Goal: Information Seeking & Learning: Compare options

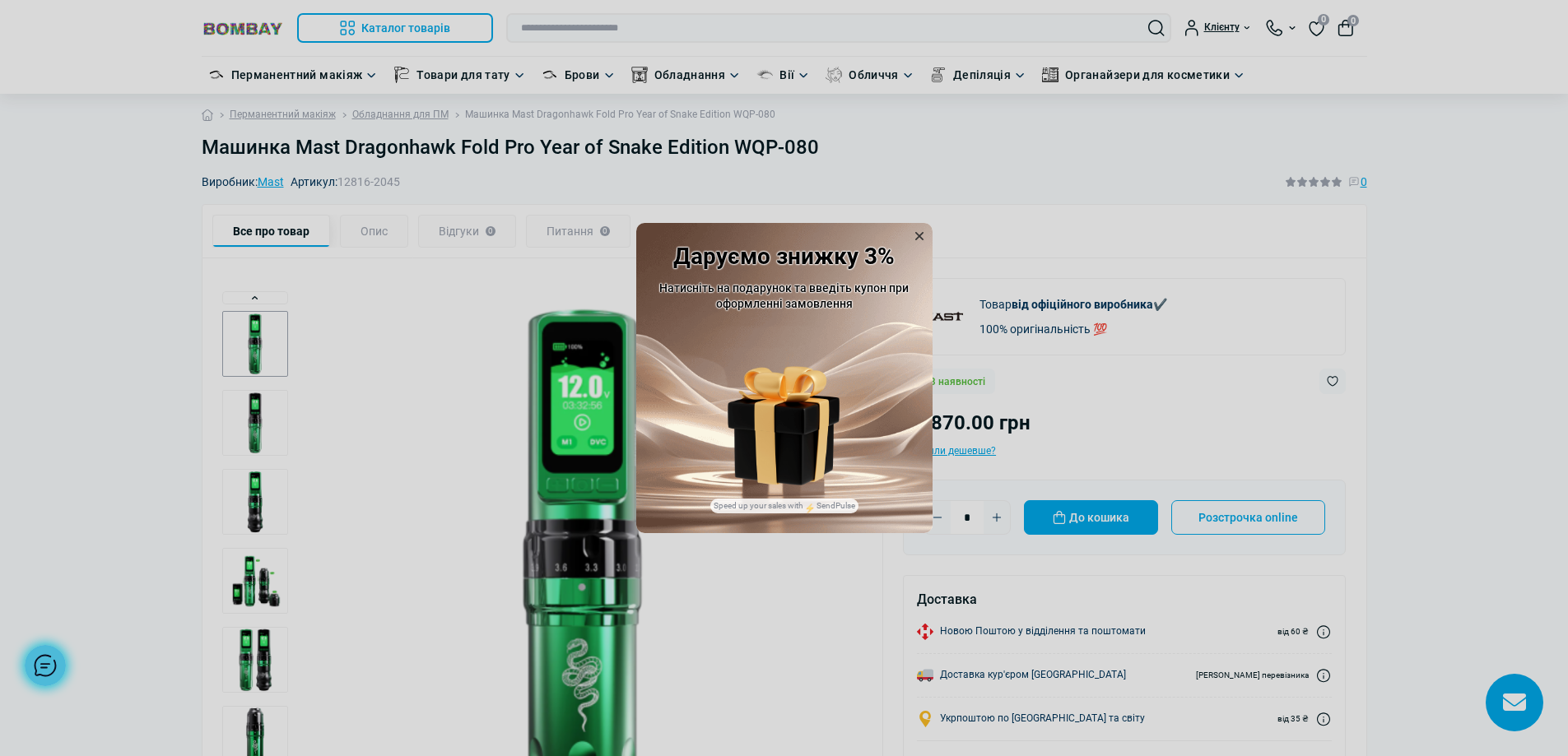
click at [923, 238] on icon at bounding box center [919, 236] width 16 height 16
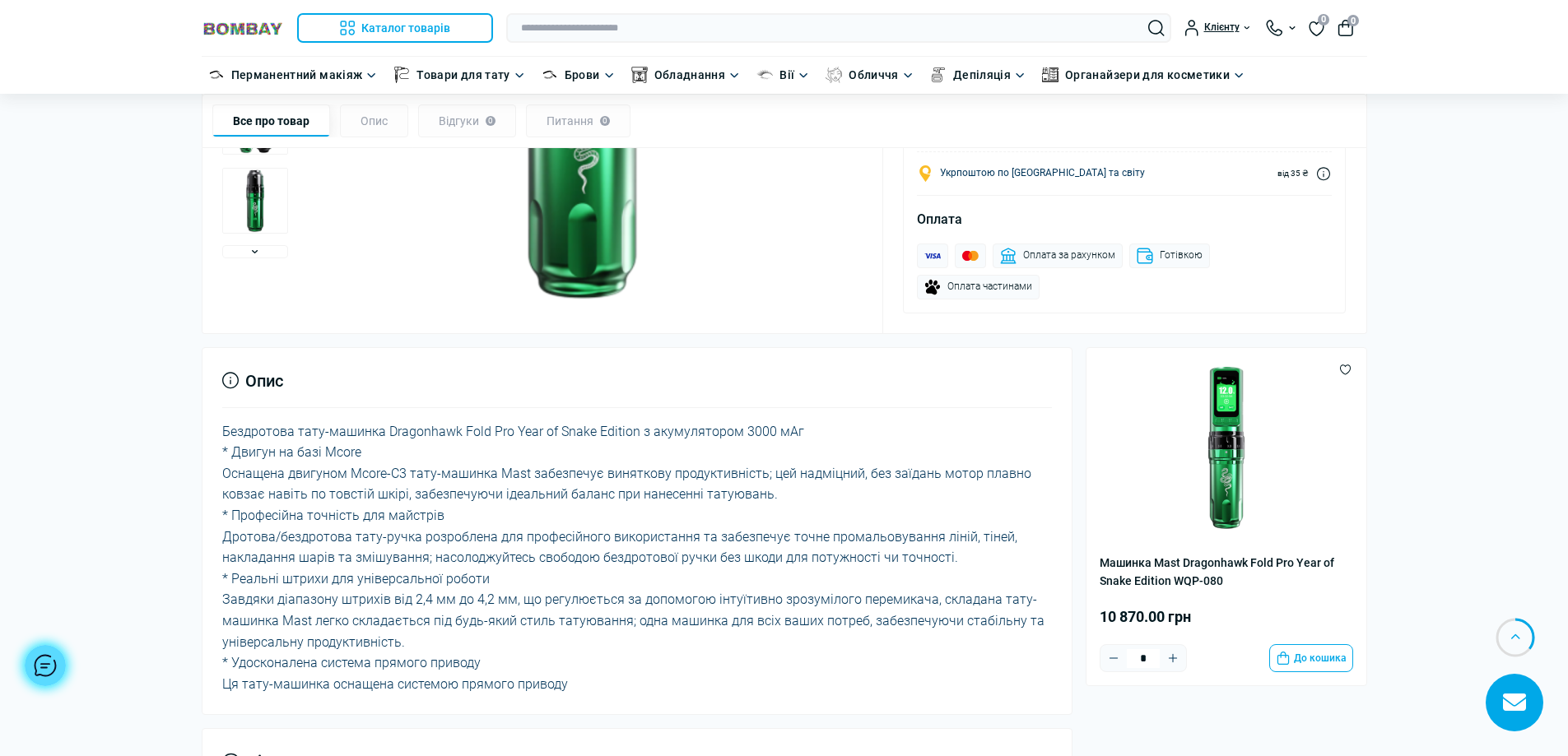
scroll to position [576, 0]
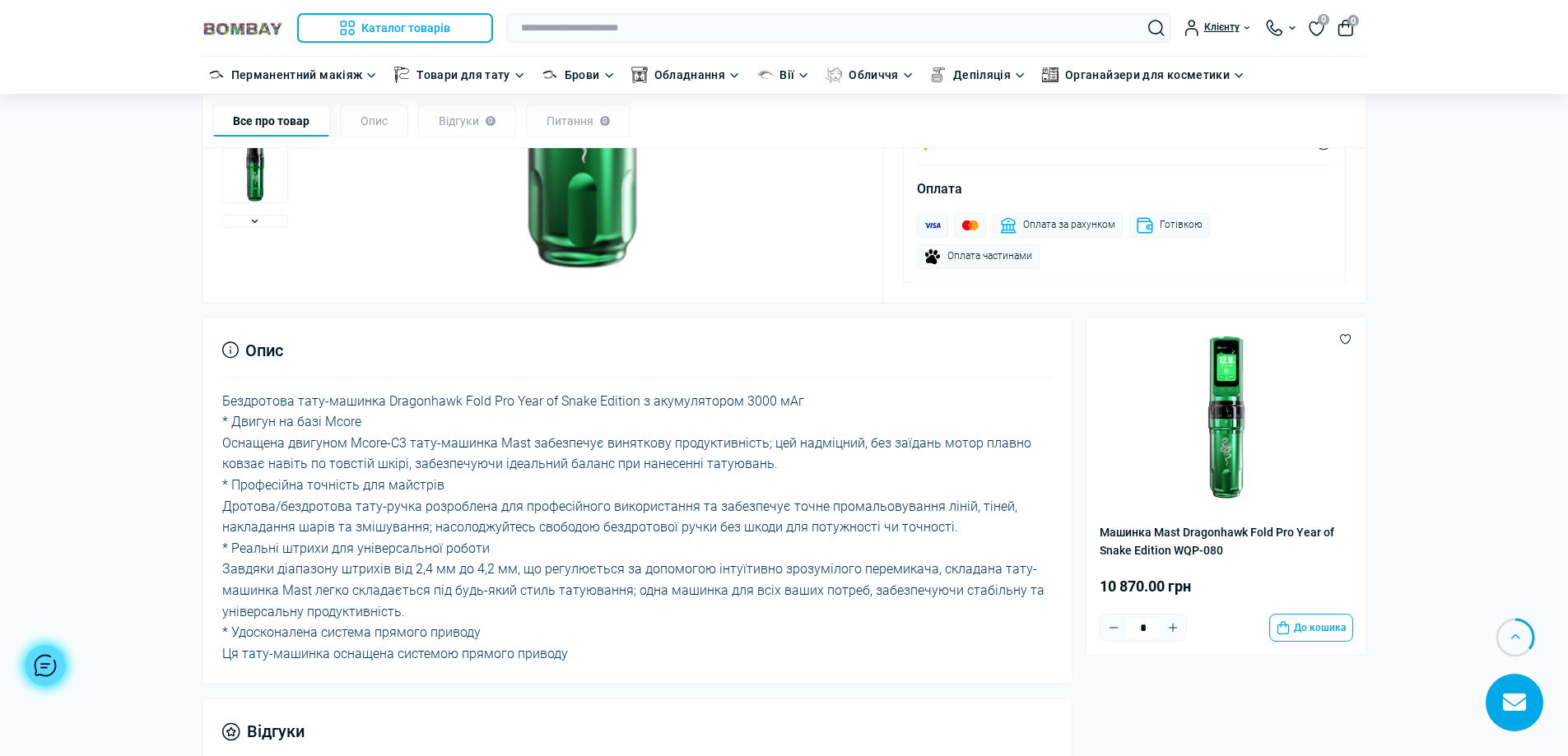
click at [799, 477] on div "Бездротова тату-машинка Dragonhawk Fold Pro Year of Snake Edition з акумуляторо…" at bounding box center [636, 528] width 829 height 274
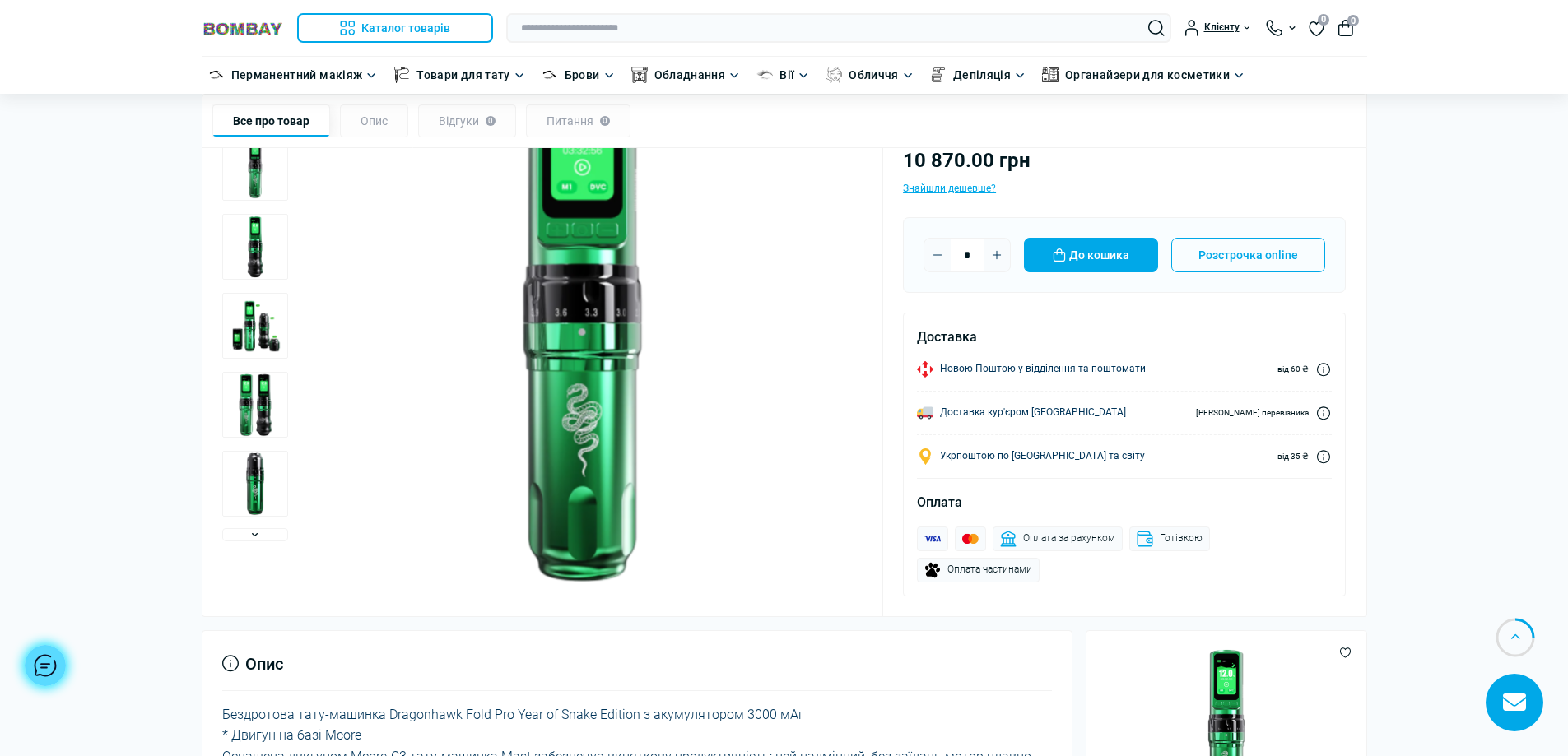
scroll to position [247, 0]
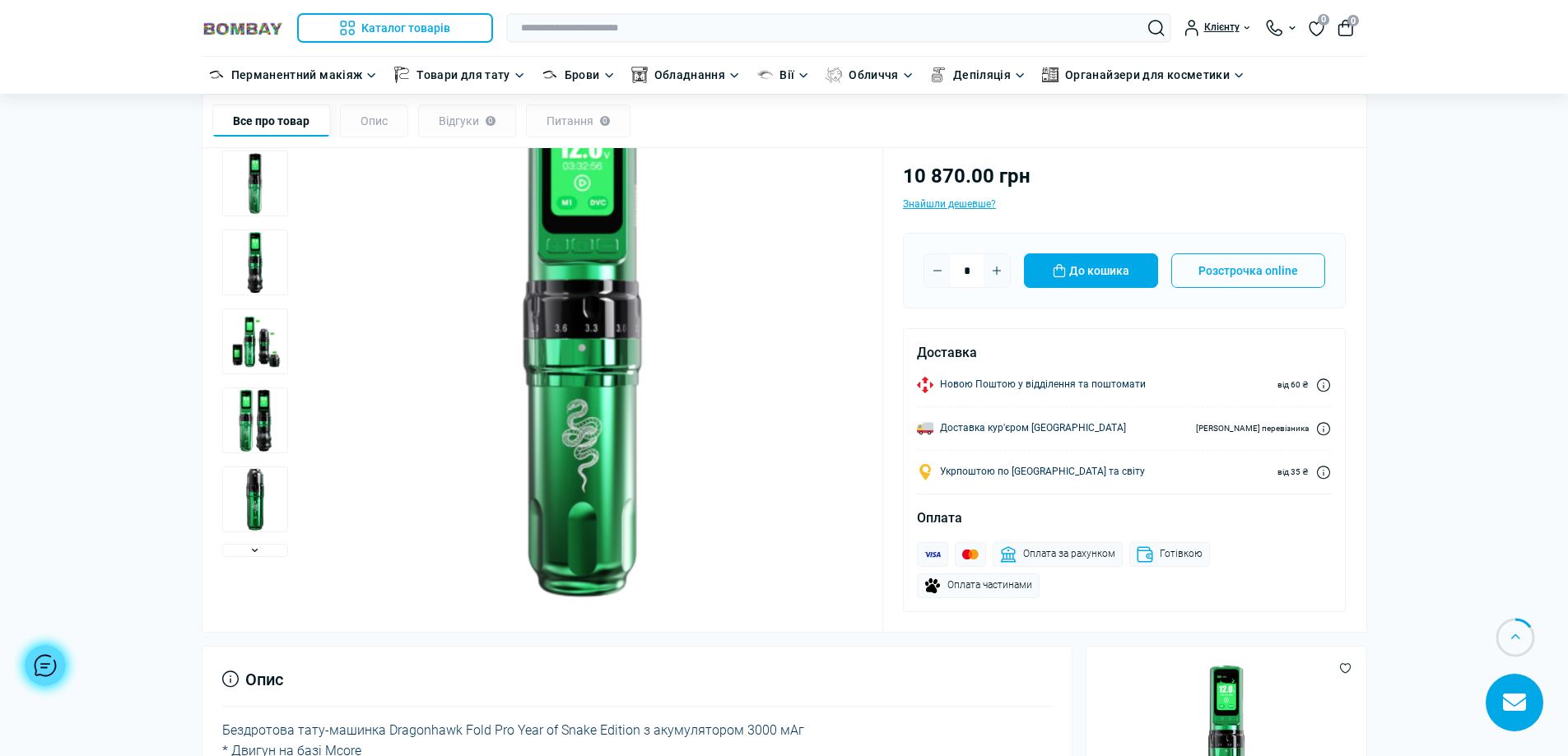
click at [237, 357] on img "4 / 7" at bounding box center [255, 343] width 66 height 66
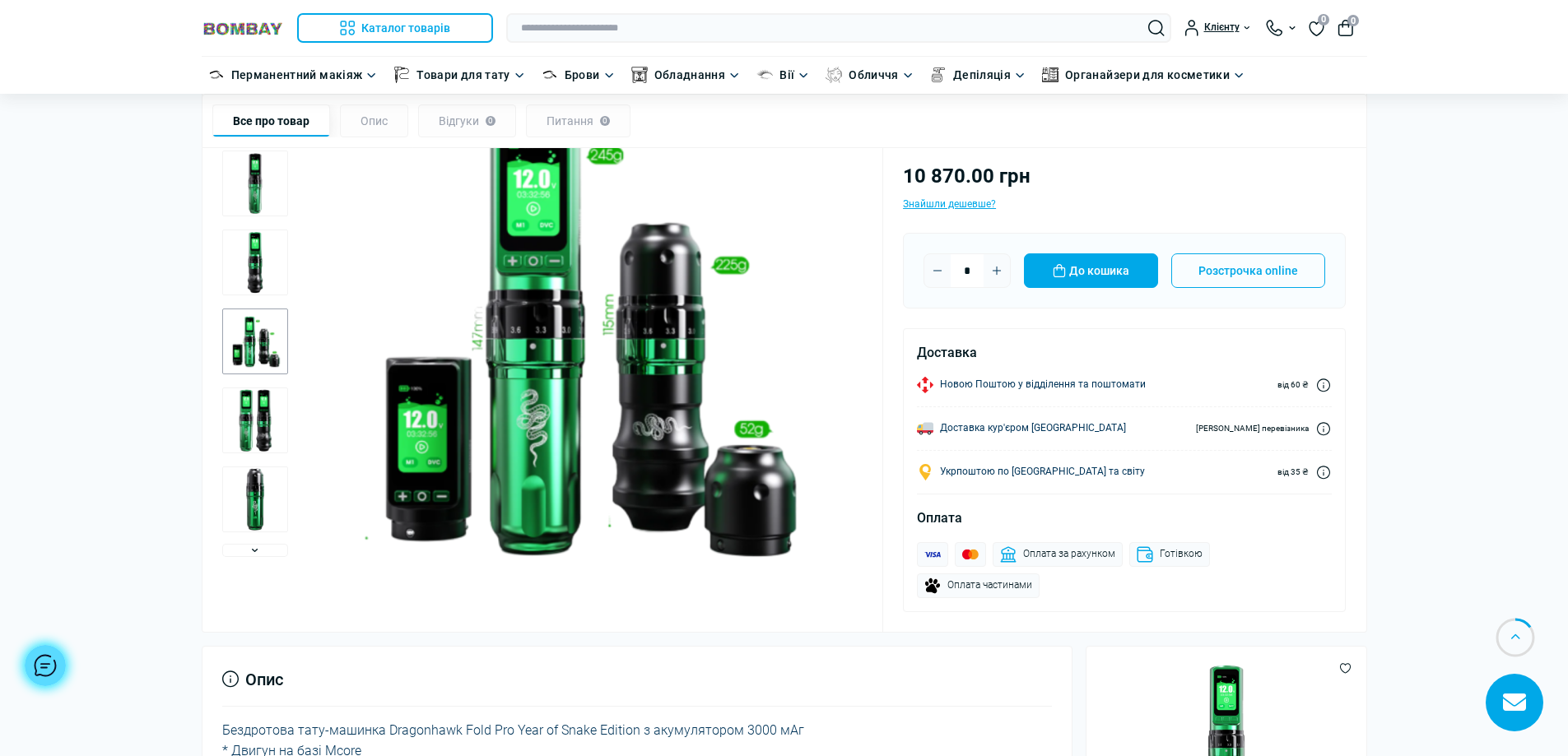
click at [262, 410] on img "5 / 7" at bounding box center [255, 422] width 66 height 66
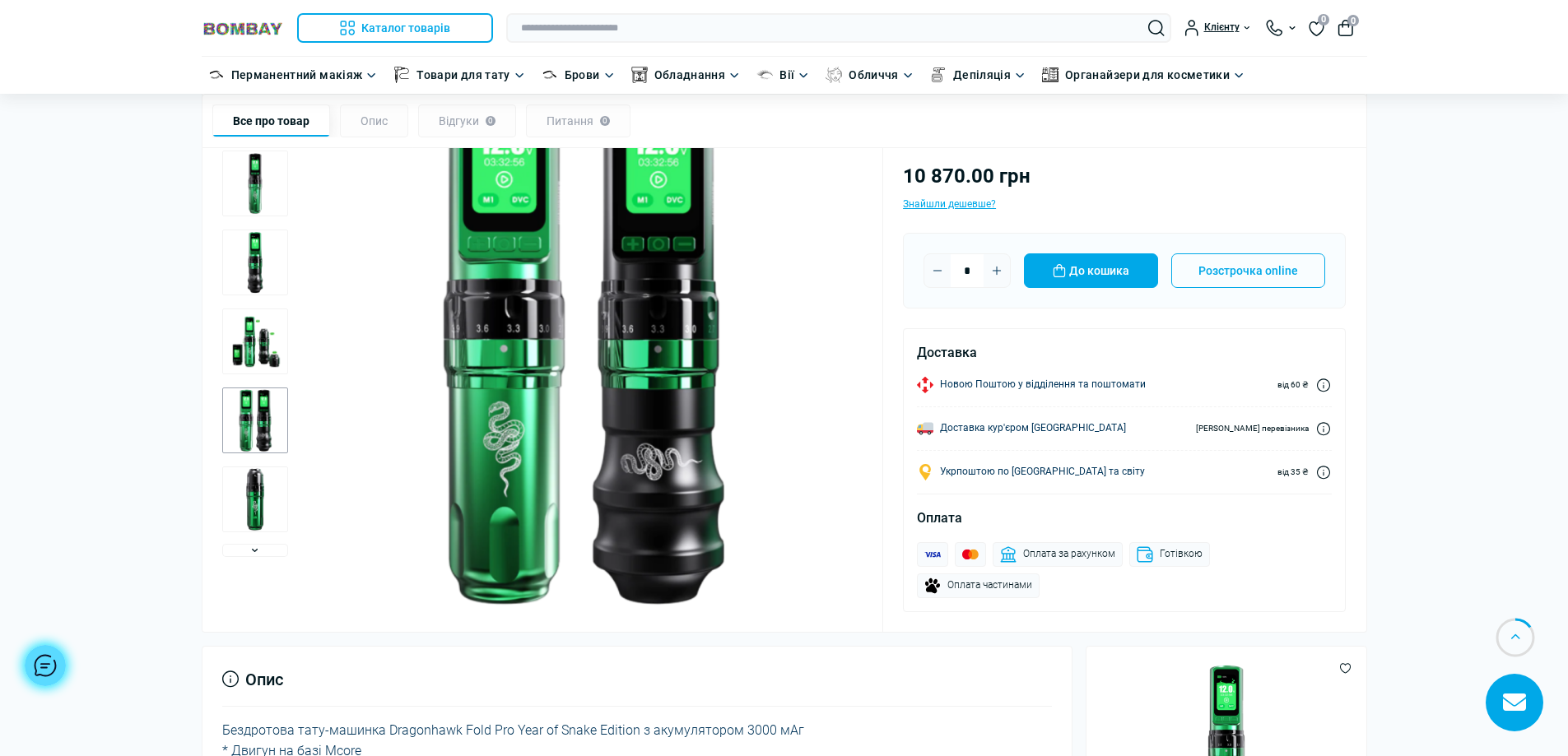
click at [260, 369] on img "4 / 7" at bounding box center [255, 343] width 66 height 66
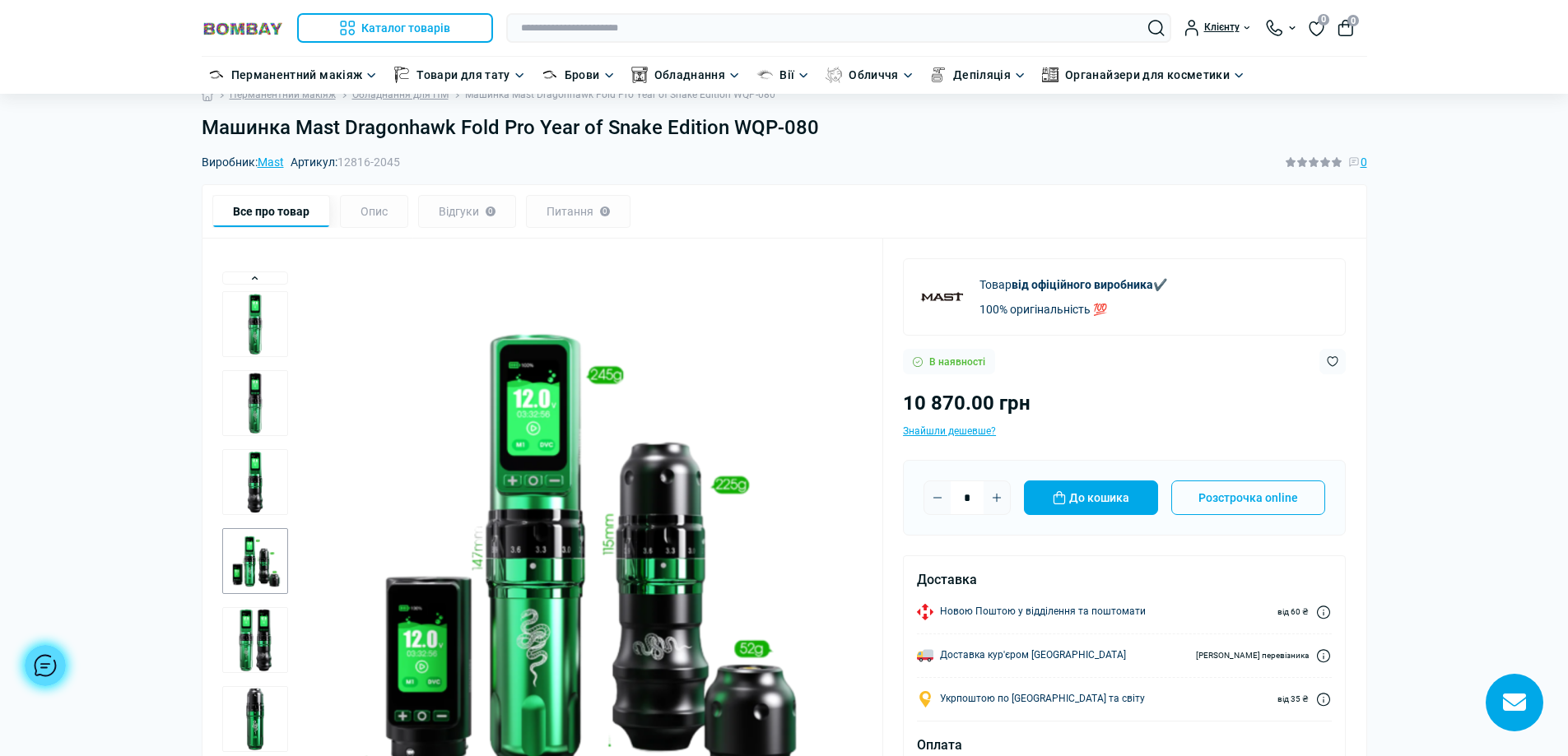
scroll to position [0, 0]
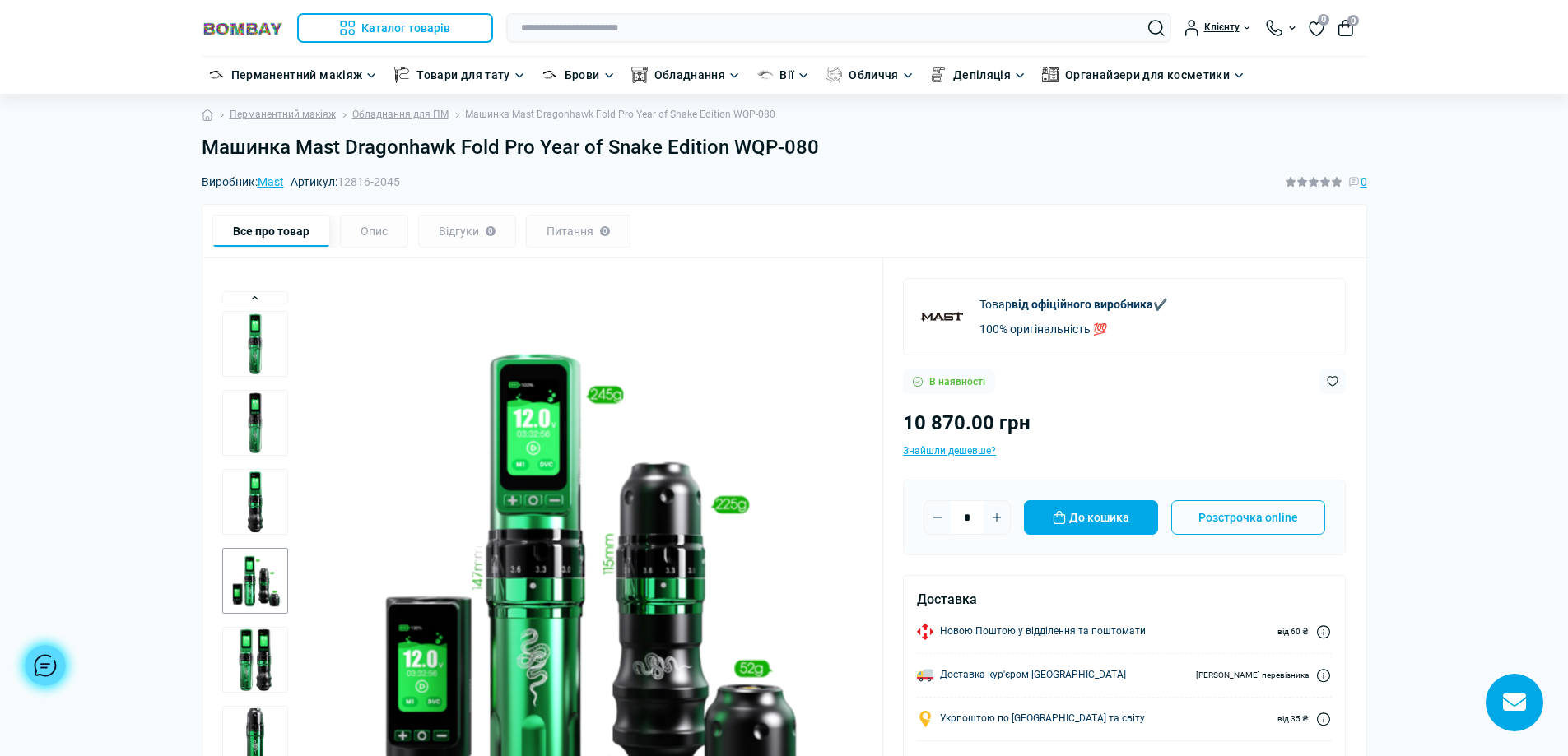
click at [295, 143] on h1 "Машинка Mast Dragonhawk Fold Pro Year of Snake Edition WQP-080" at bounding box center [784, 148] width 1166 height 24
drag, startPoint x: 348, startPoint y: 145, endPoint x: 532, endPoint y: 137, distance: 184.2
click at [532, 137] on h1 "Машинка Mast Dragonhawk Fold Pro Year of Snake Edition WQP-080" at bounding box center [784, 148] width 1166 height 24
copy h1 "Dragonhawk Fold Pro"
click at [246, 26] on img at bounding box center [243, 27] width 82 height 16
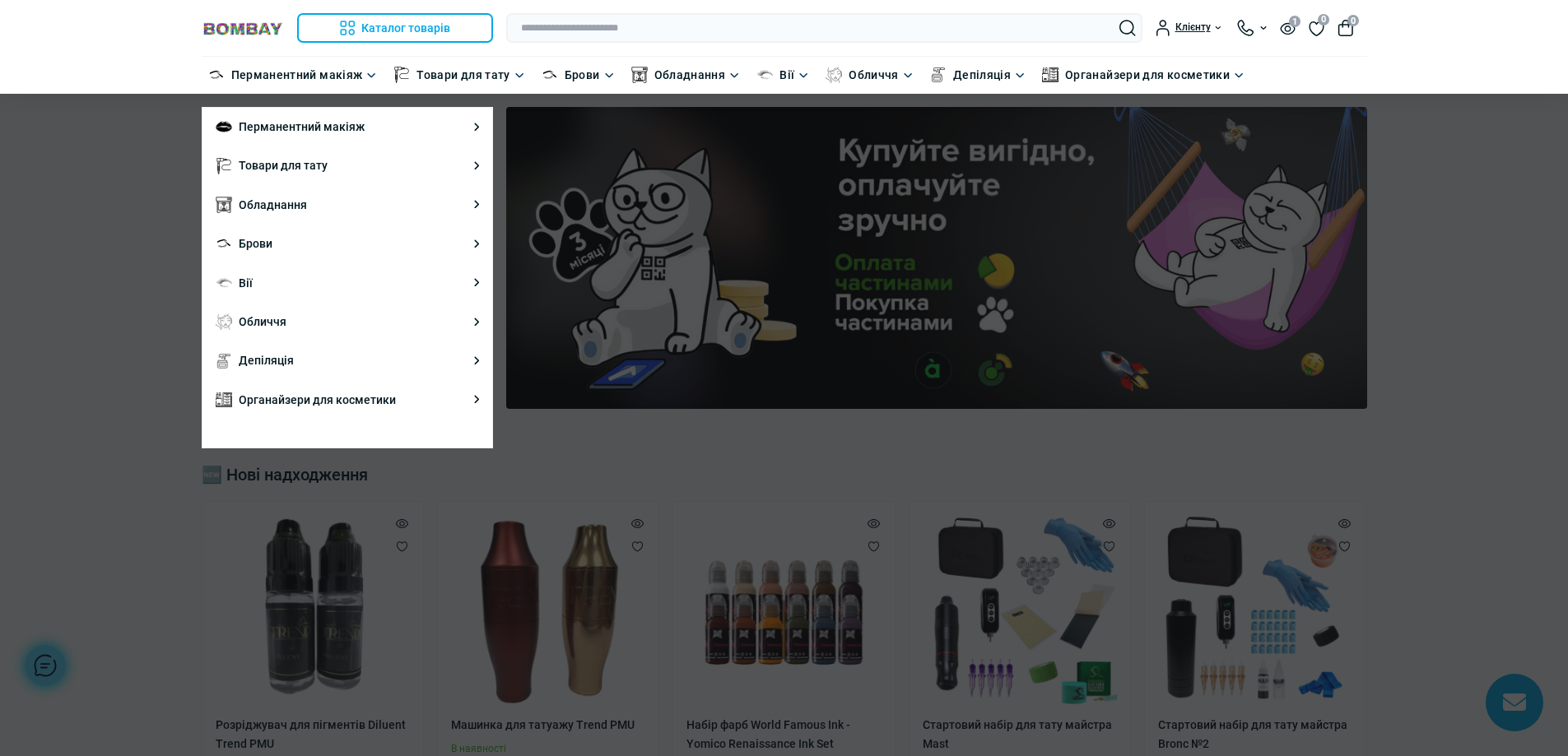
drag, startPoint x: 272, startPoint y: 161, endPoint x: 119, endPoint y: 236, distance: 170.4
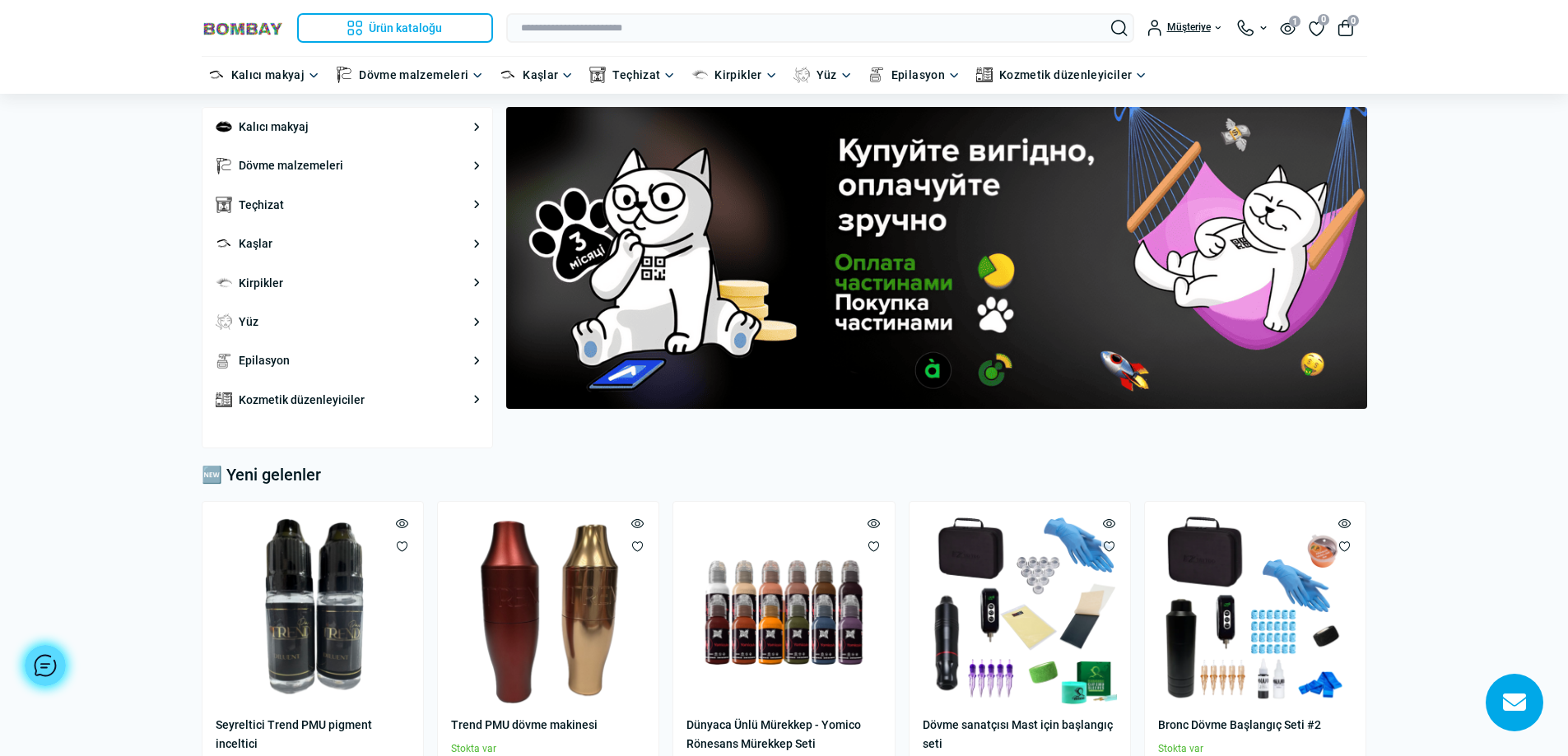
scroll to position [247, 0]
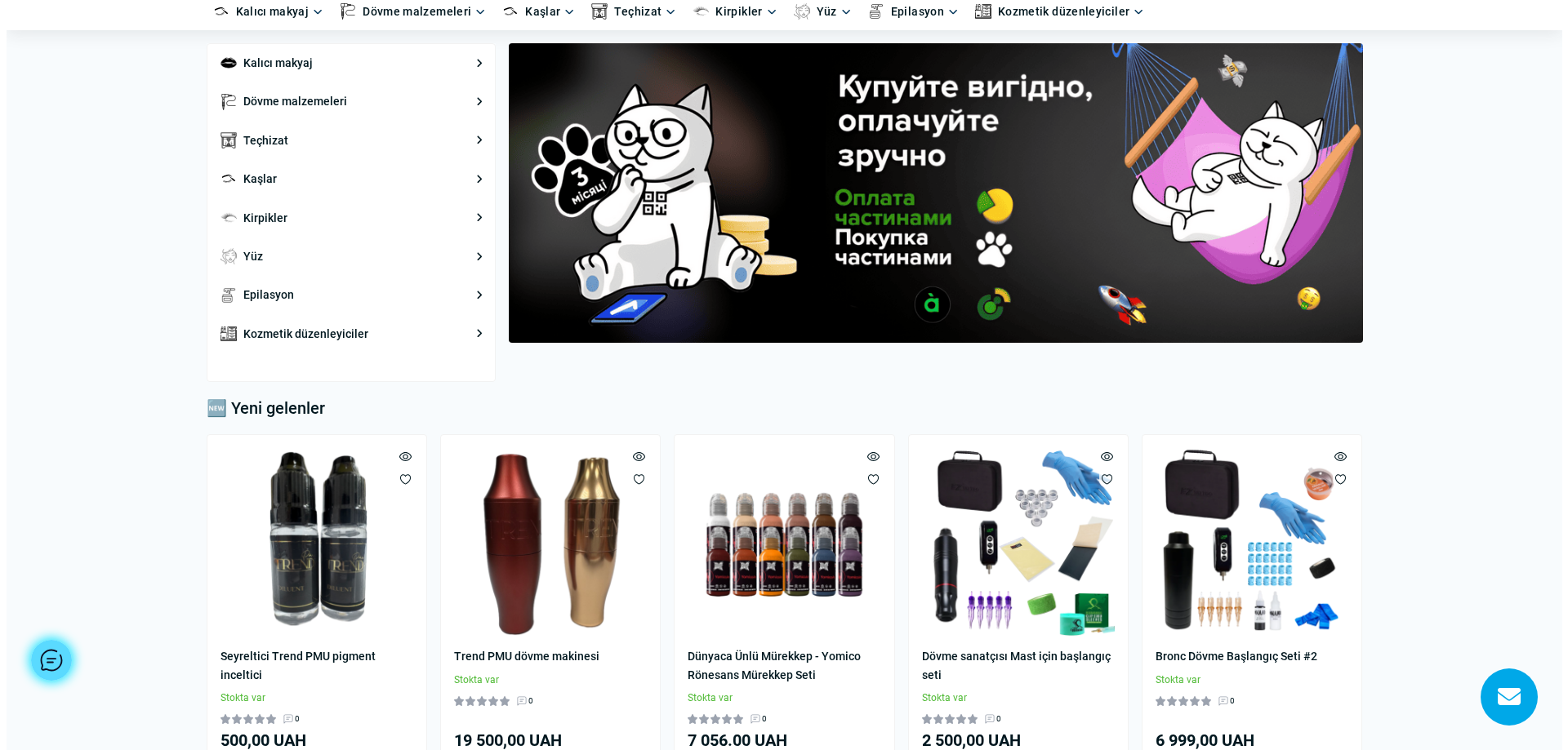
scroll to position [0, 0]
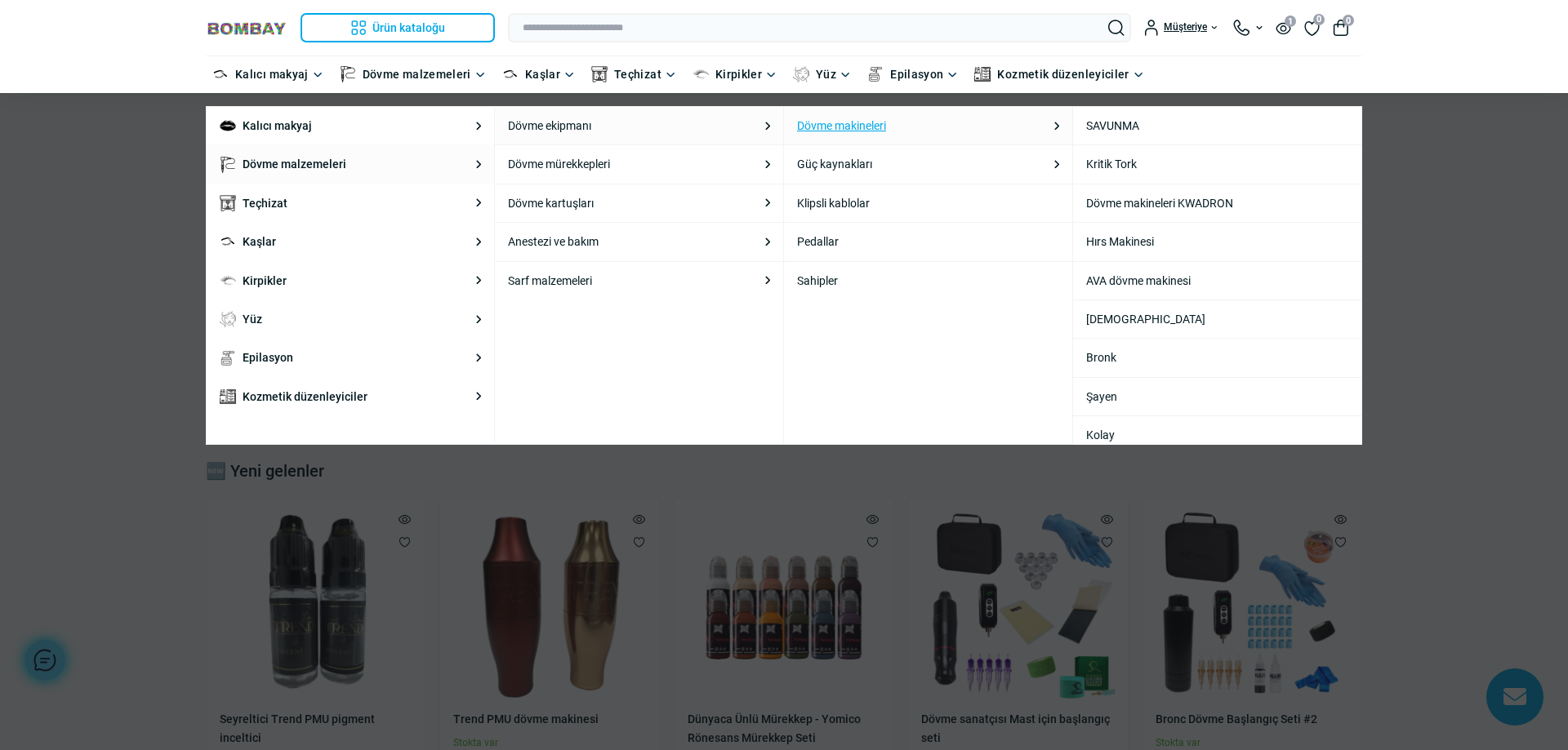
click at [869, 125] on font "Dövme makineleri" at bounding box center [841, 125] width 89 height 13
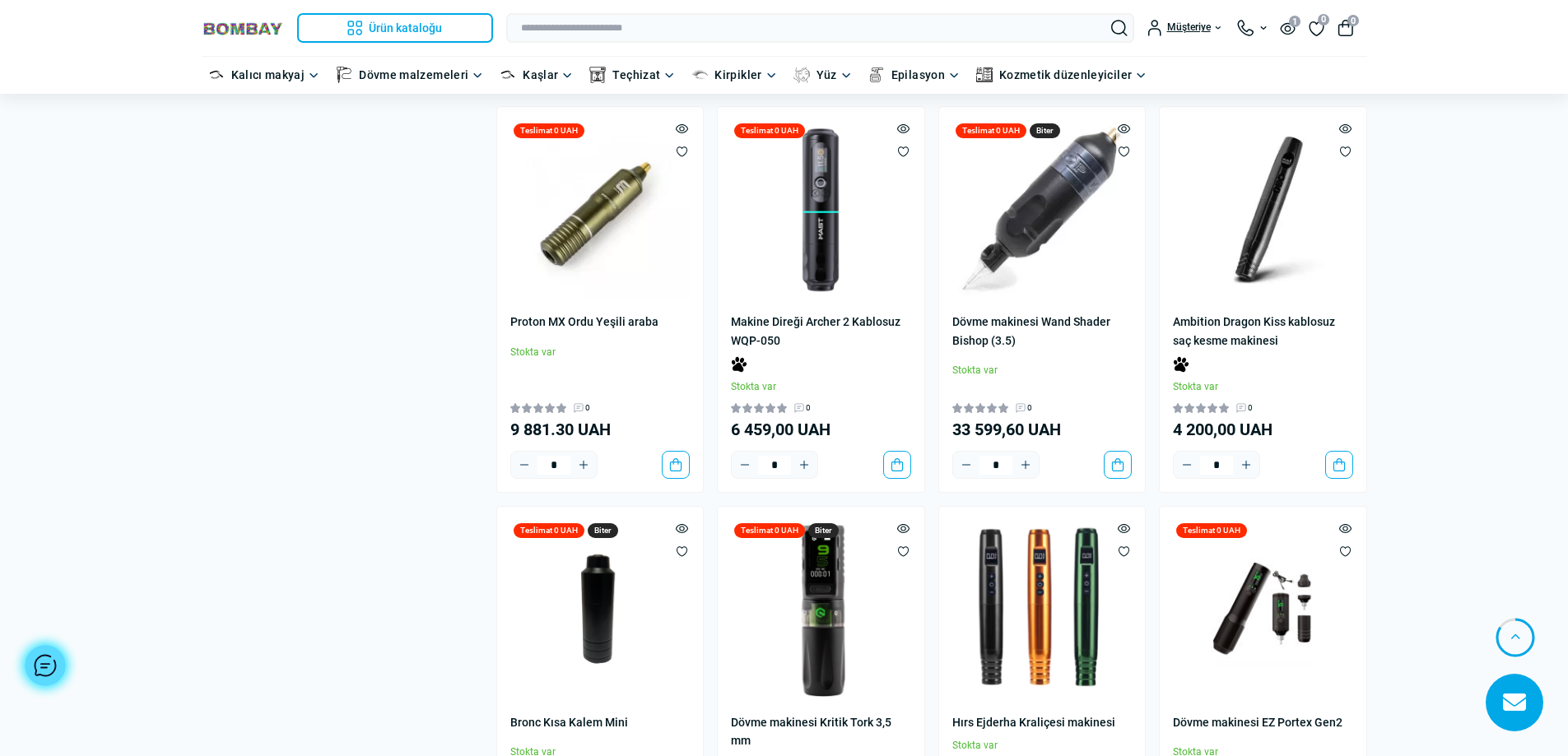
scroll to position [3209, 0]
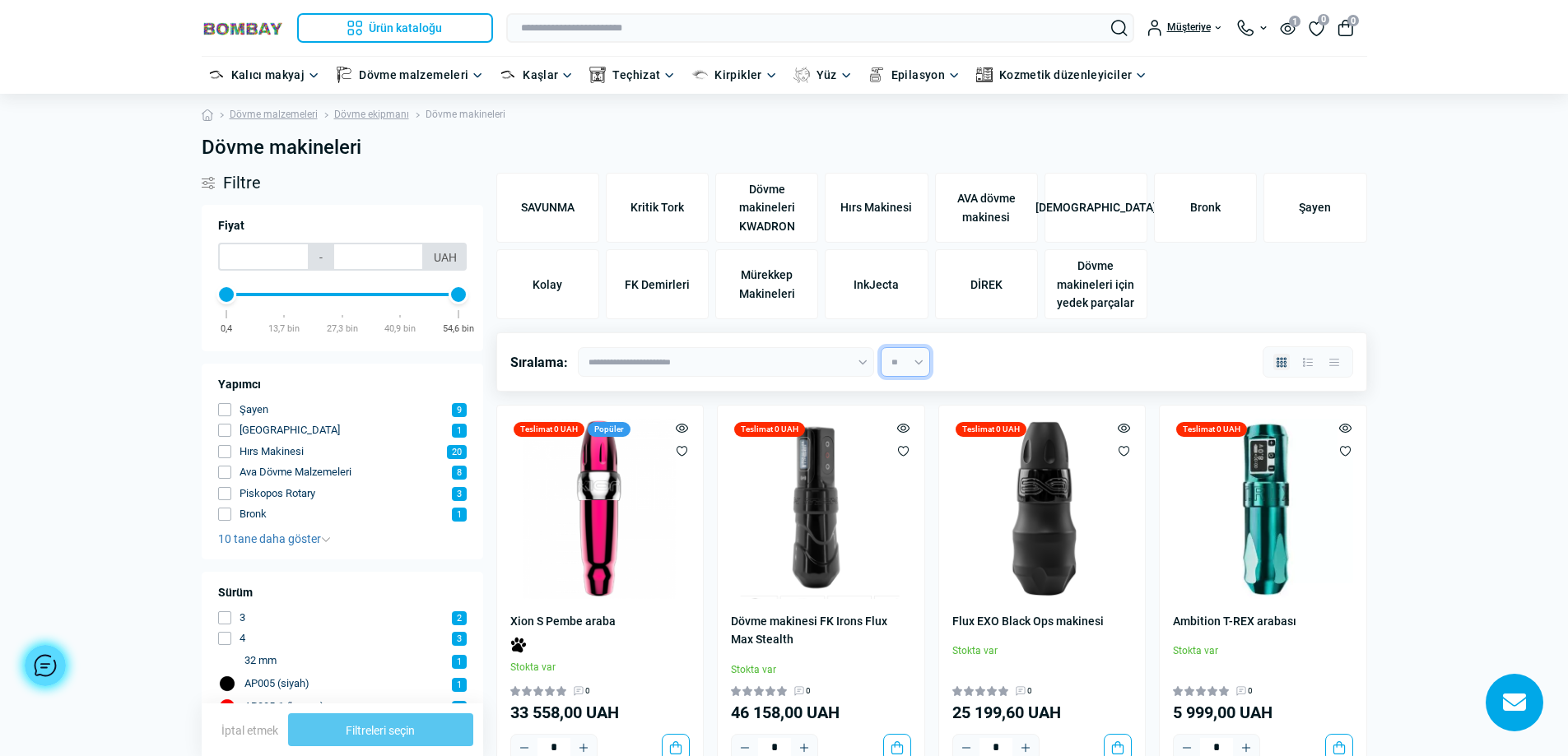
click at [908, 361] on select "** ** ** ** ***" at bounding box center [905, 362] width 49 height 29
click at [779, 358] on select "**********" at bounding box center [725, 362] width 296 height 29
select select "**********"
click at [577, 347] on select "**********" at bounding box center [725, 362] width 296 height 29
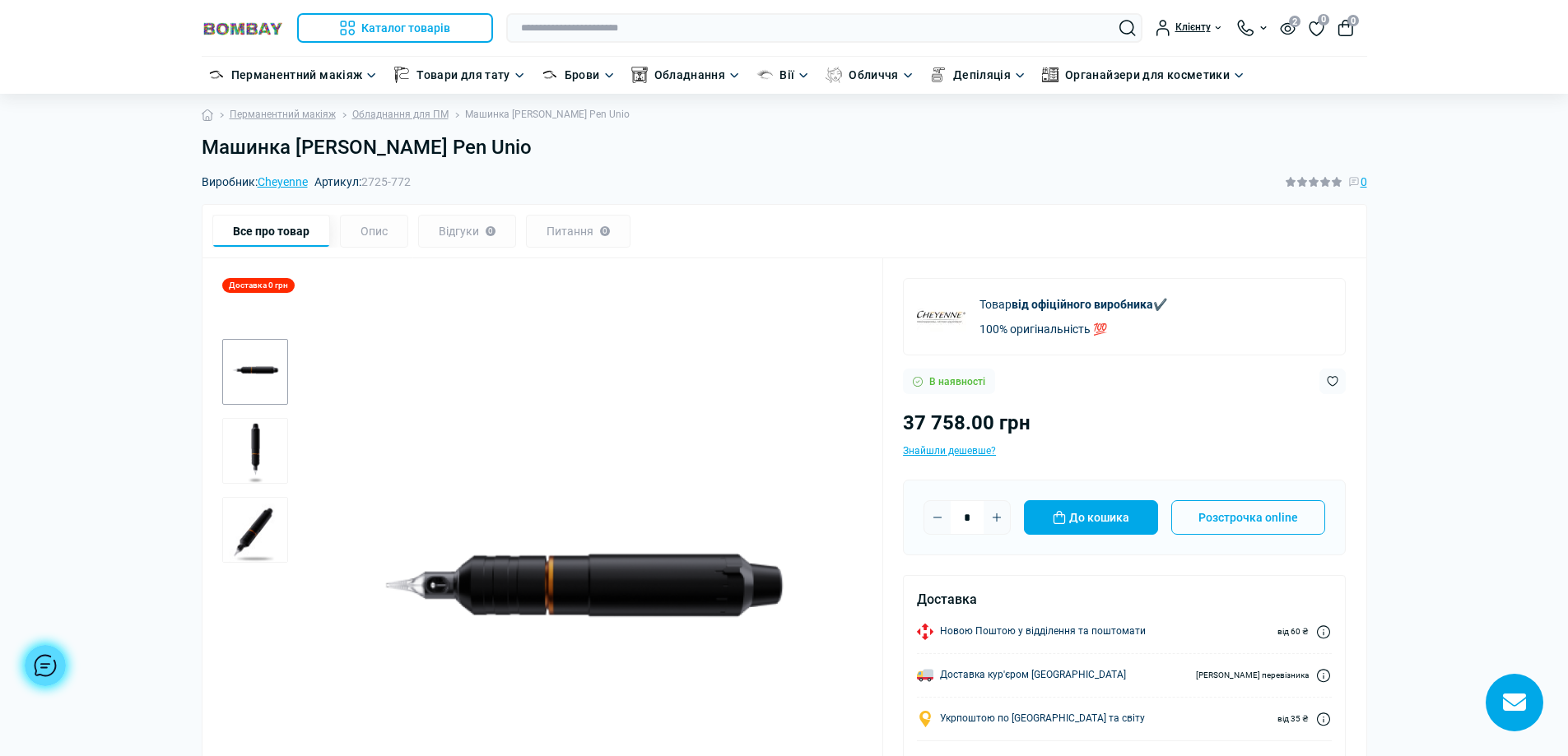
click at [242, 440] on img "2 / 3" at bounding box center [255, 451] width 66 height 66
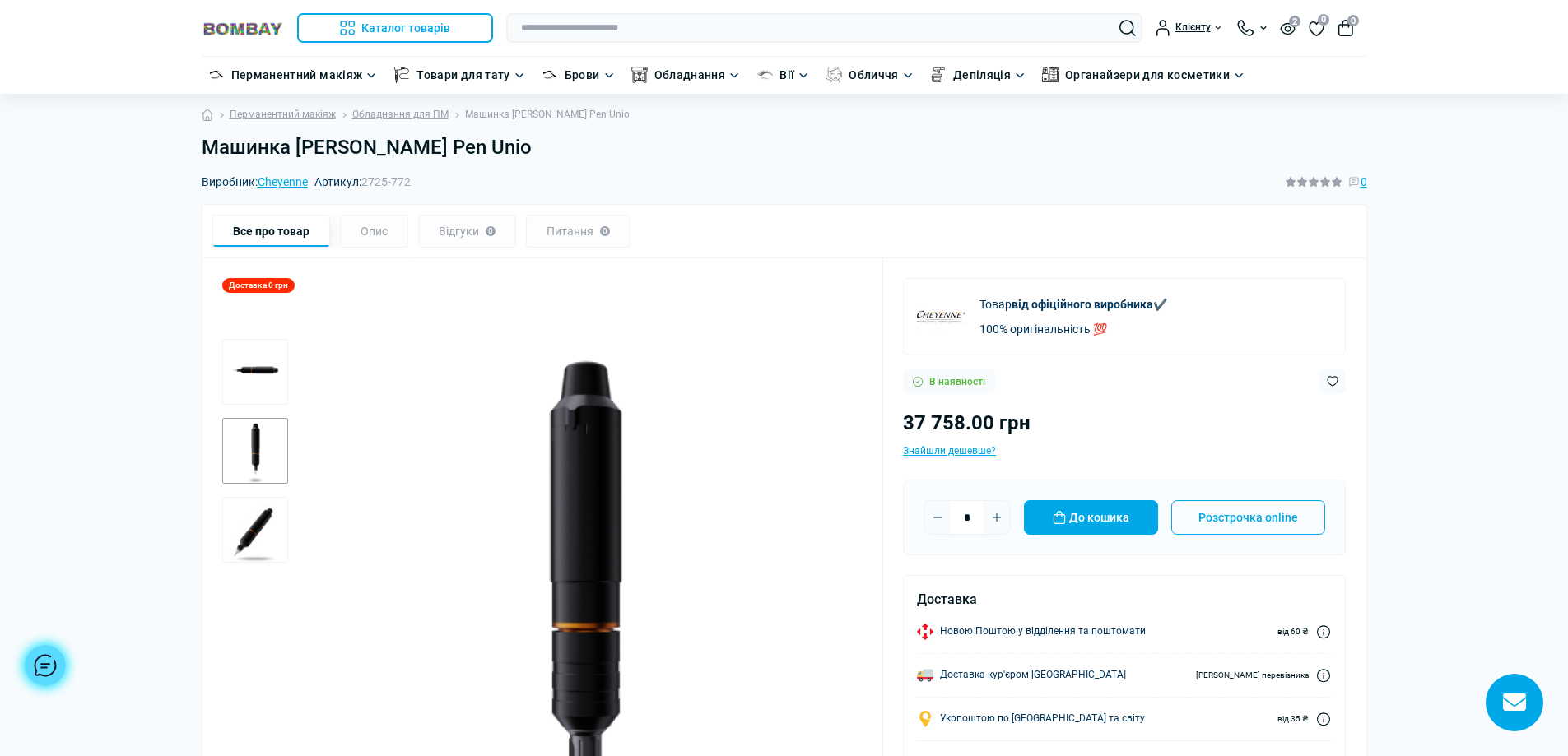
click at [266, 561] on img "3 / 3" at bounding box center [255, 530] width 66 height 66
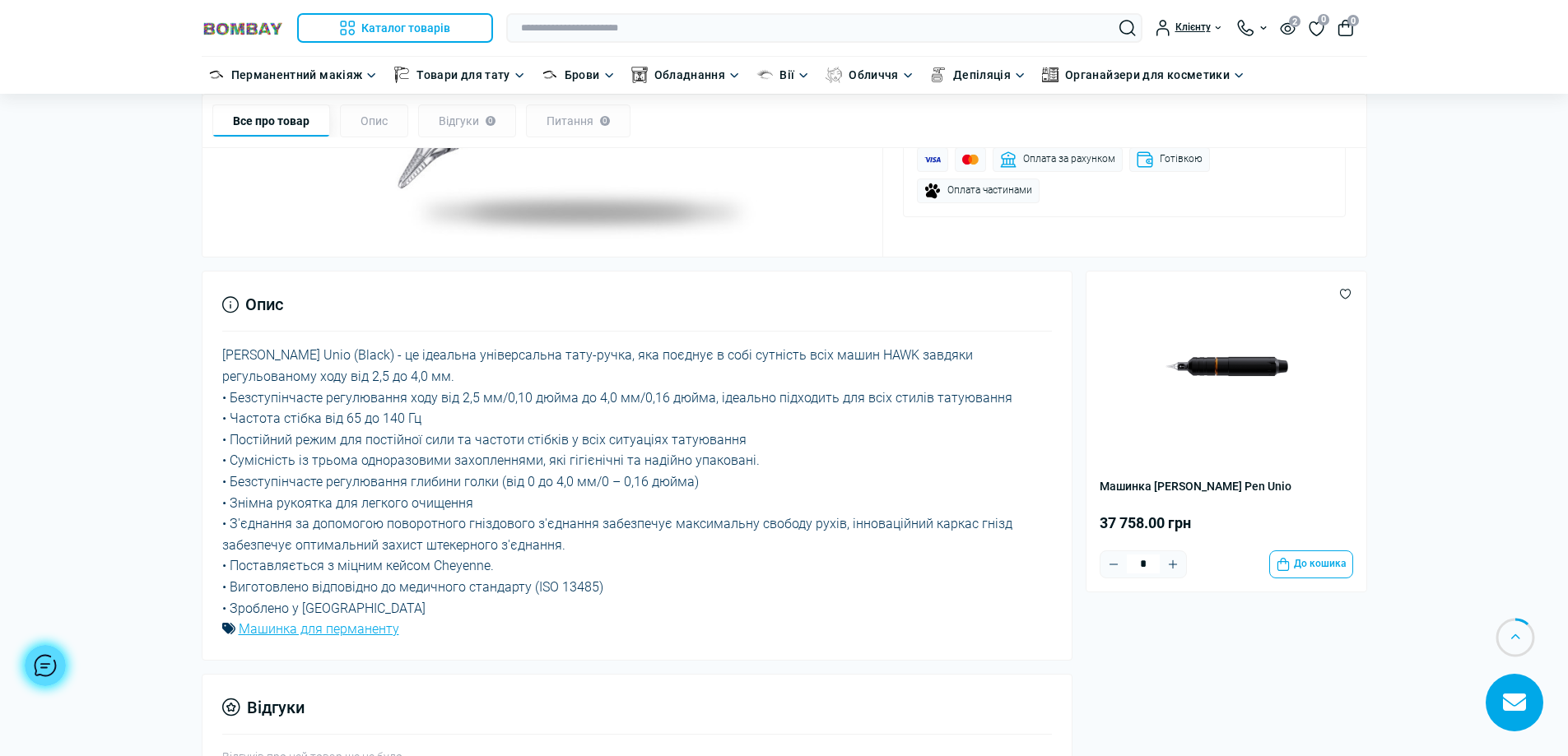
scroll to position [658, 0]
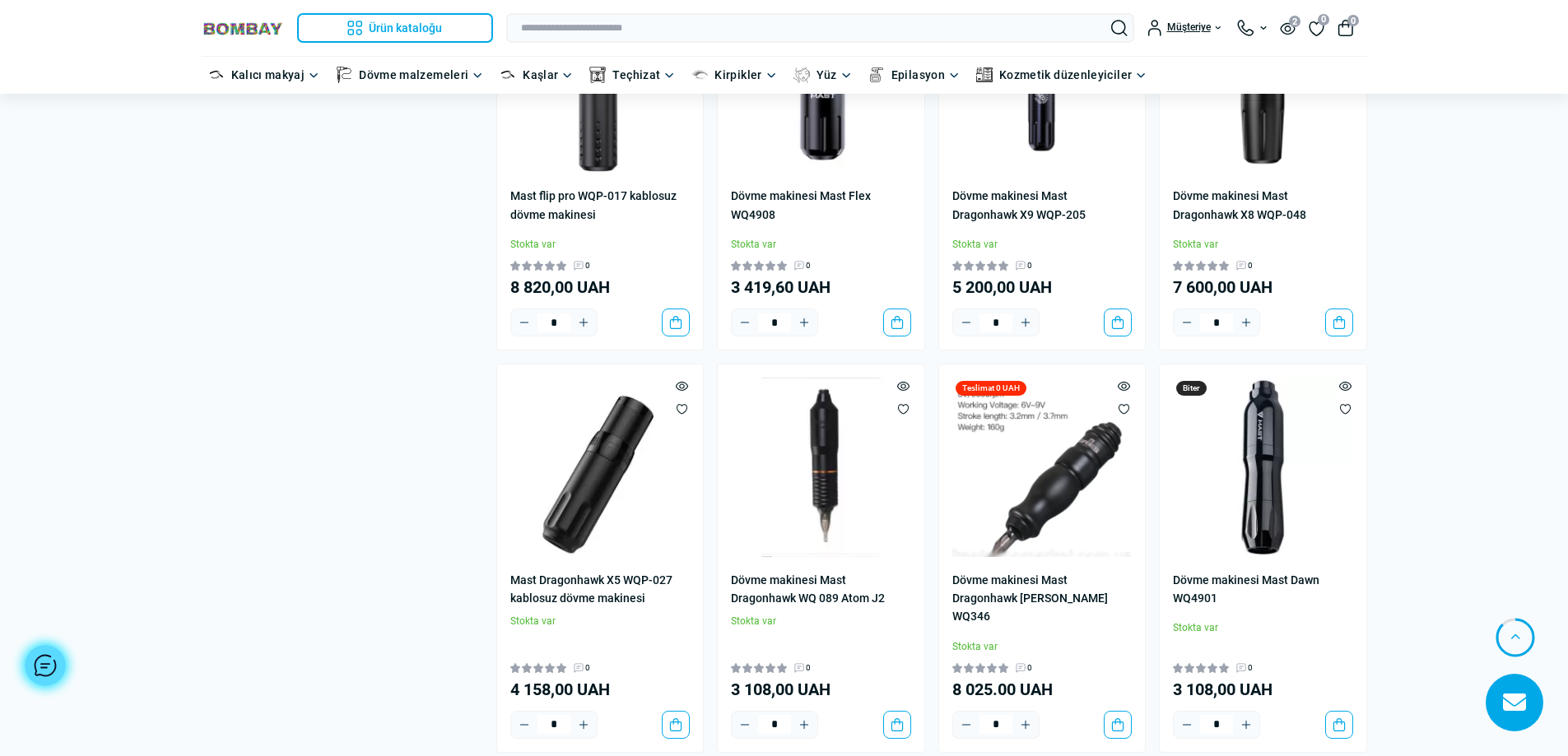
scroll to position [3128, 0]
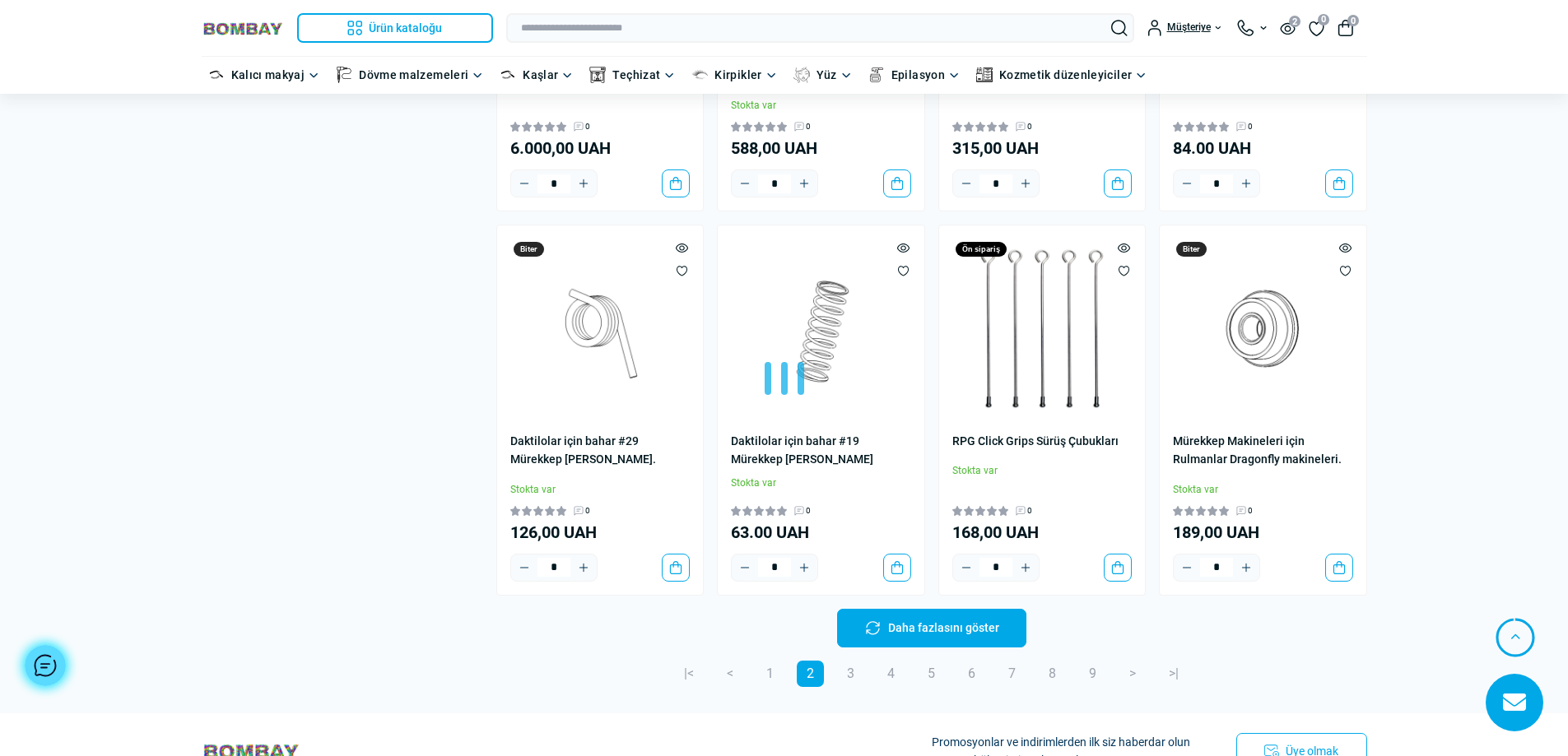
scroll to position [6913, 0]
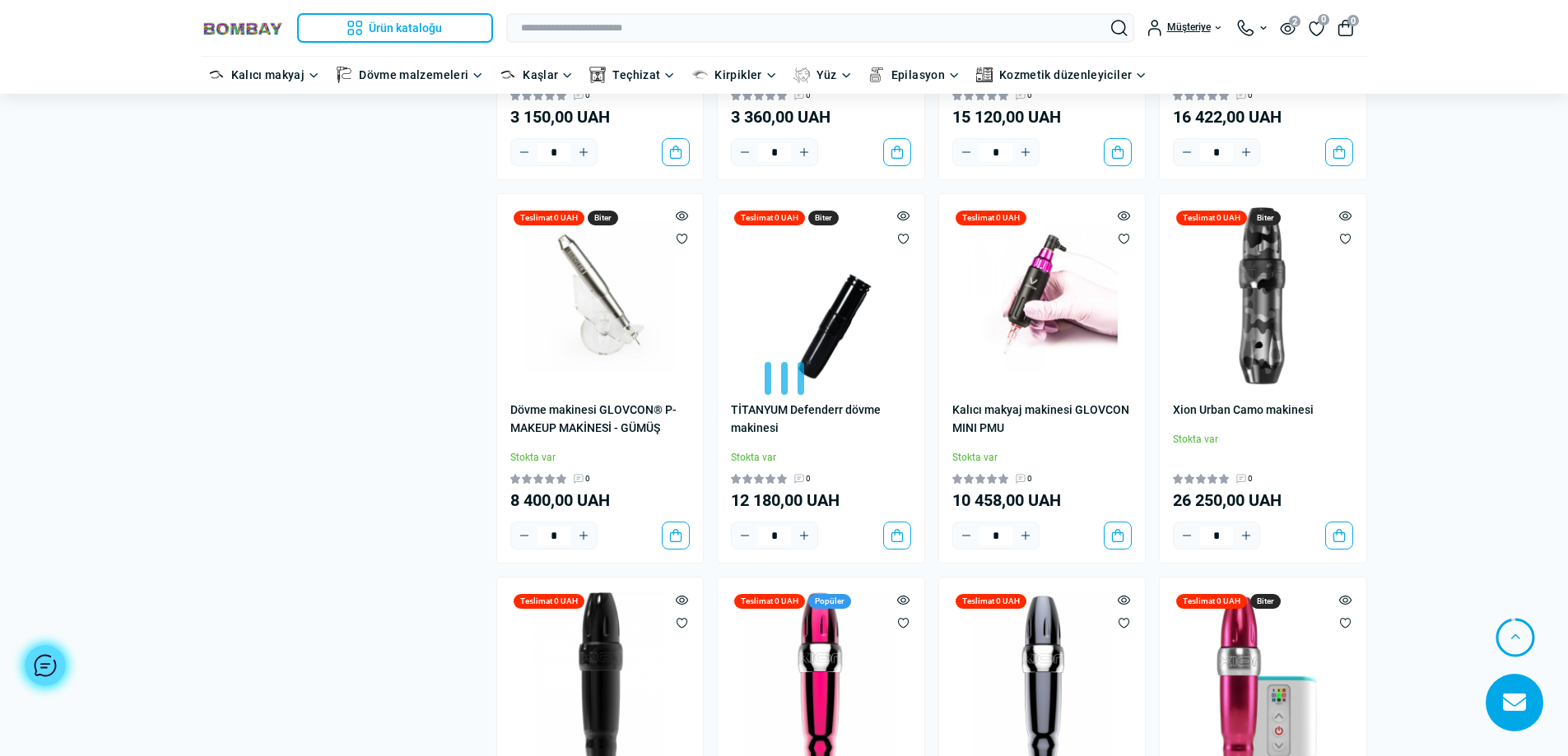
scroll to position [10122, 0]
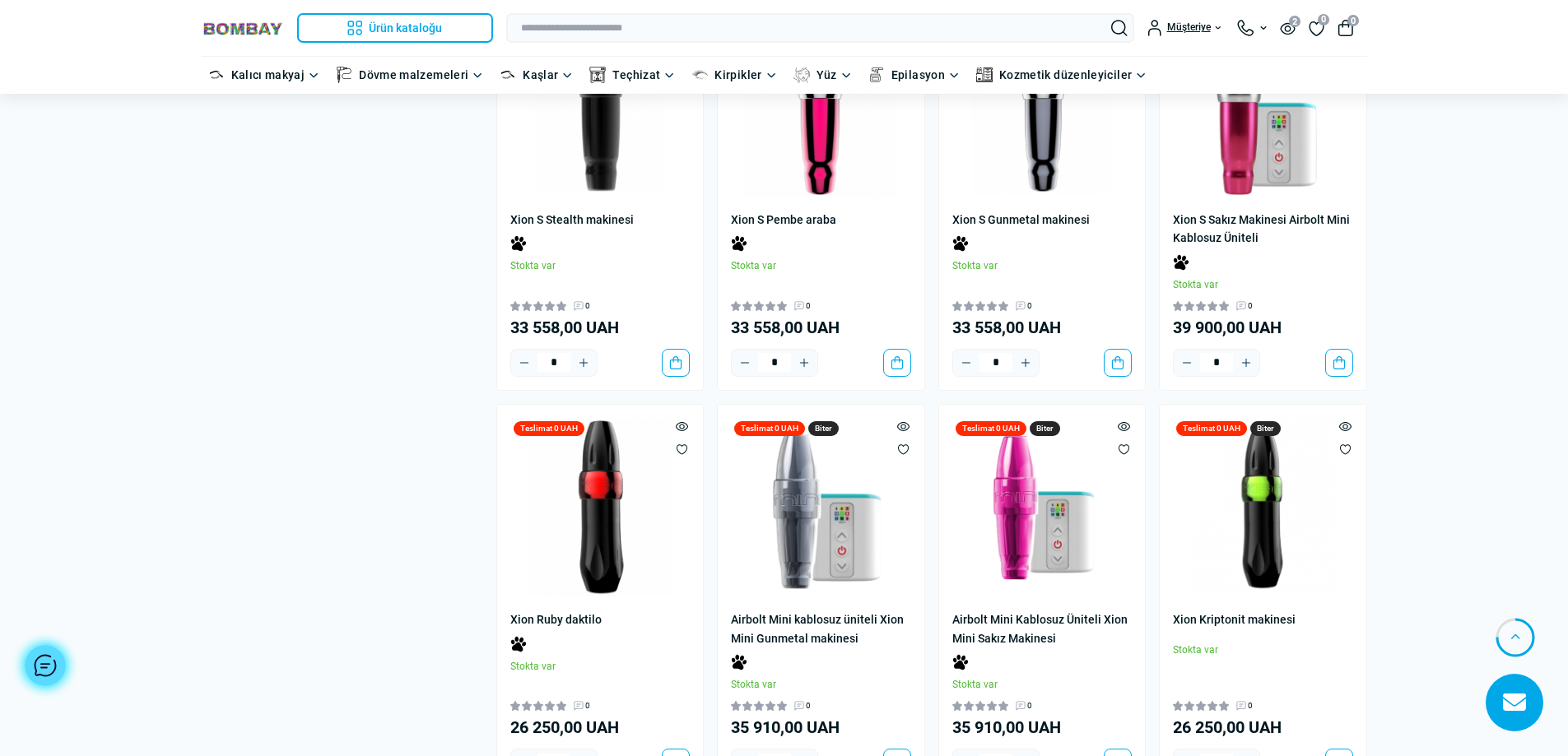
scroll to position [10945, 0]
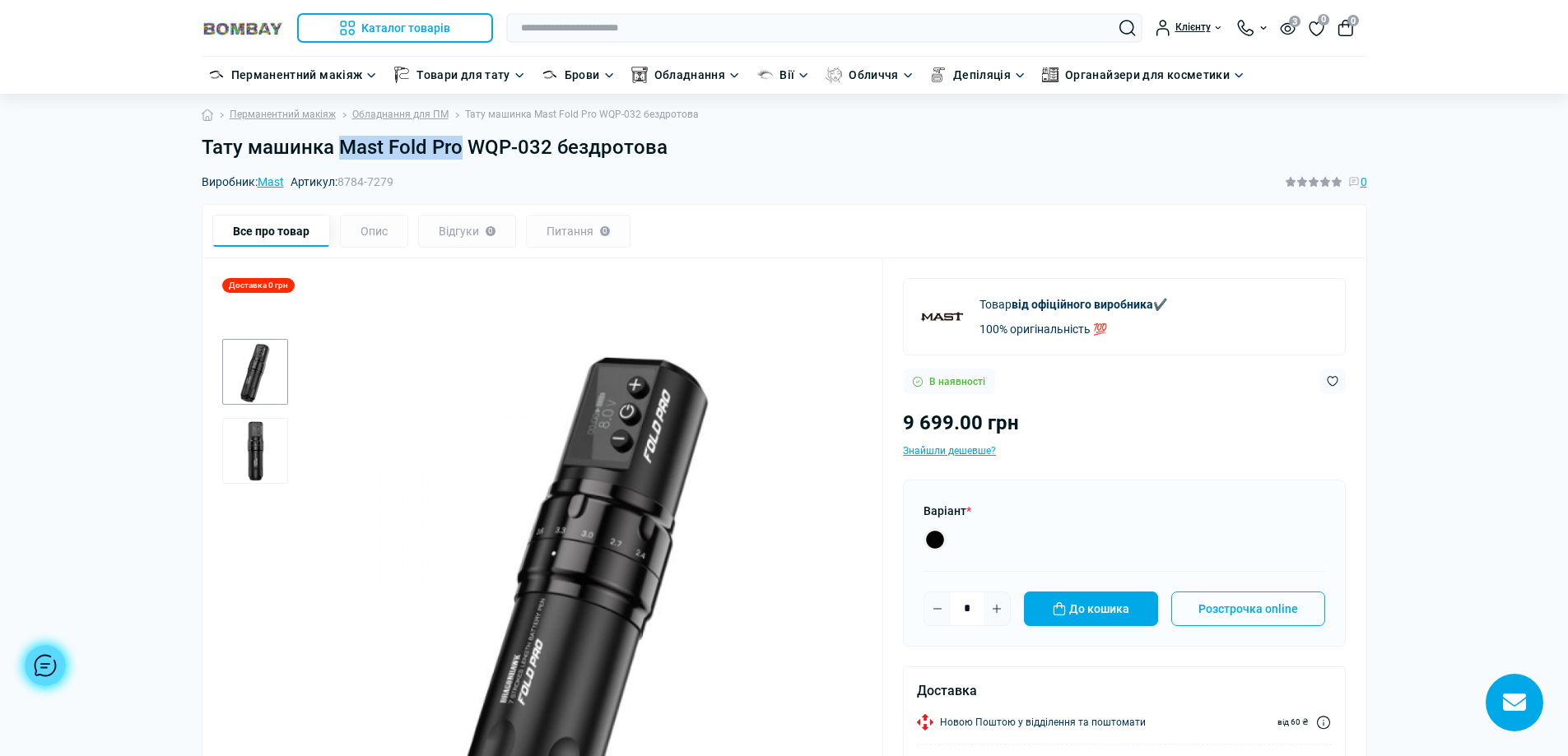
drag, startPoint x: 342, startPoint y: 148, endPoint x: 455, endPoint y: 154, distance: 113.2
click at [455, 154] on h1 "Тату машинка Mast Fold Pro WQP-032 бездротова" at bounding box center [784, 148] width 1166 height 24
copy h1 "Mast Fold Pro"
